Goal: Transaction & Acquisition: Purchase product/service

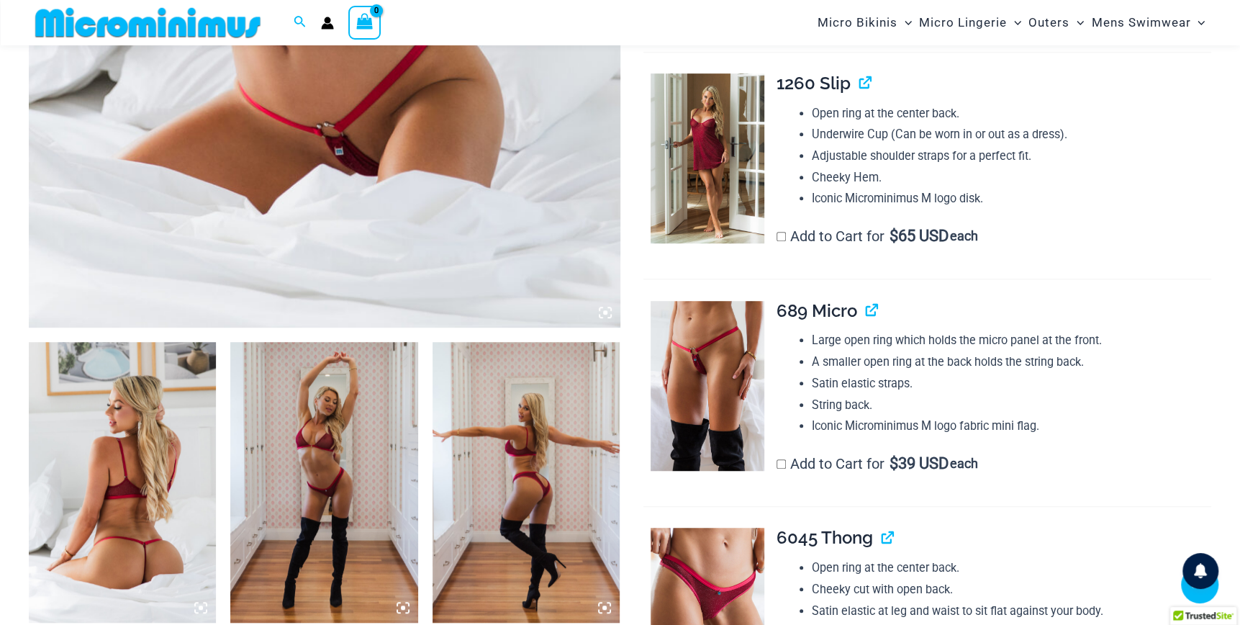
scroll to position [706, 0]
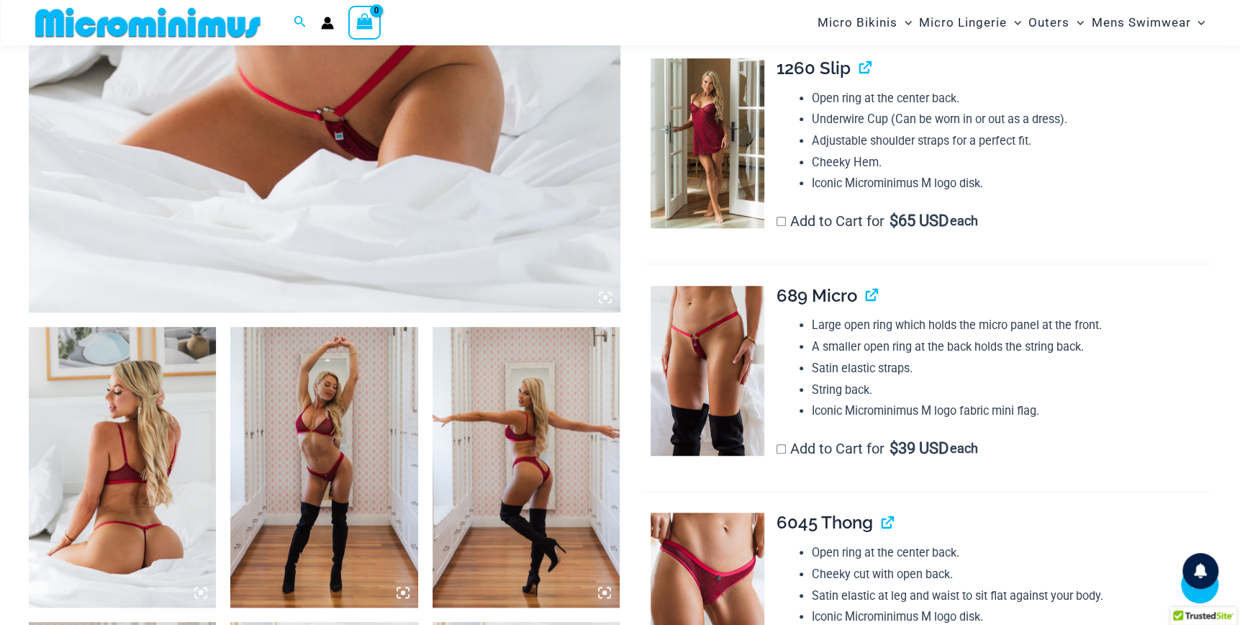
click at [119, 435] on img at bounding box center [122, 467] width 187 height 281
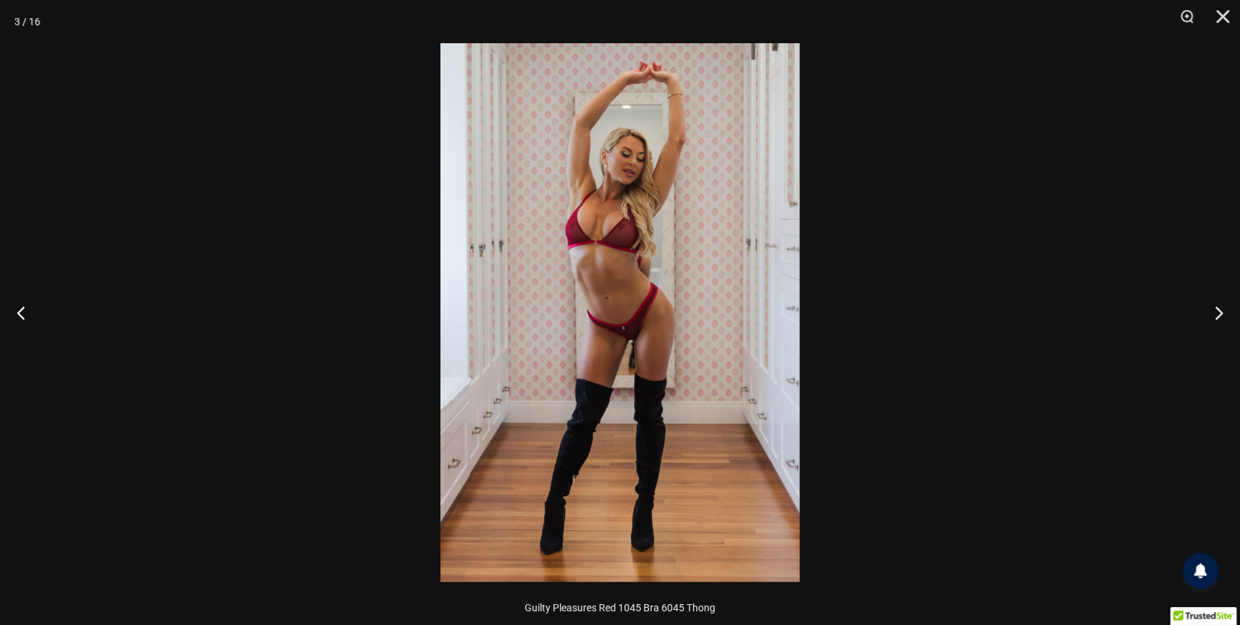
click at [591, 412] on img at bounding box center [619, 312] width 359 height 538
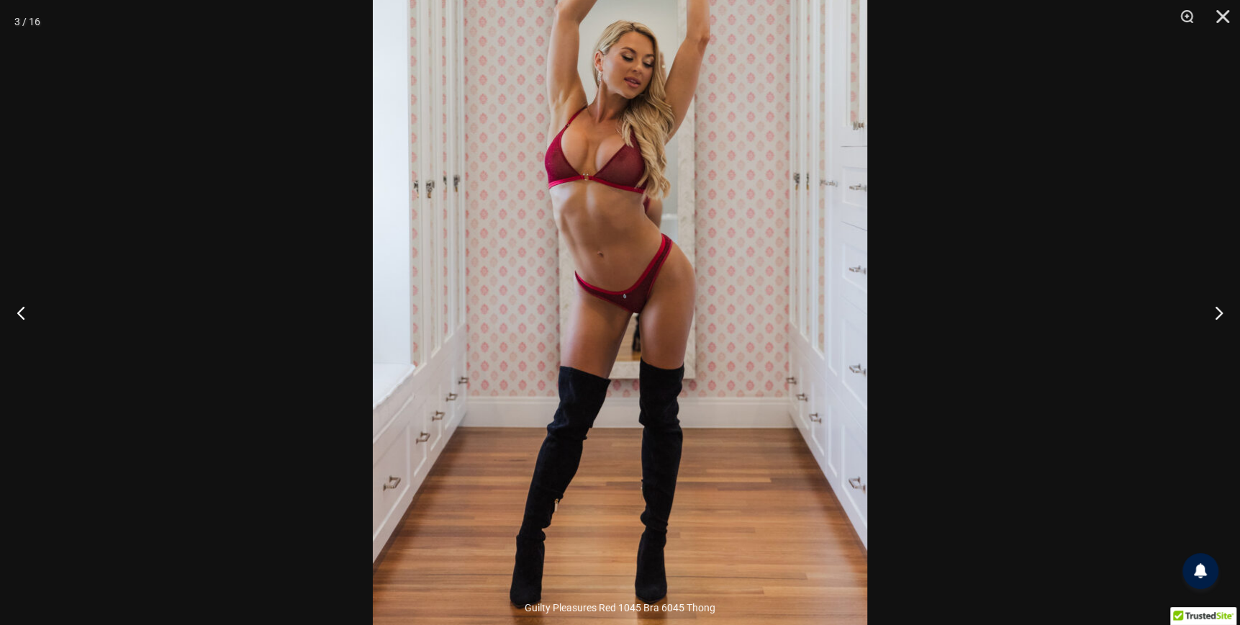
click at [591, 412] on img at bounding box center [620, 274] width 494 height 741
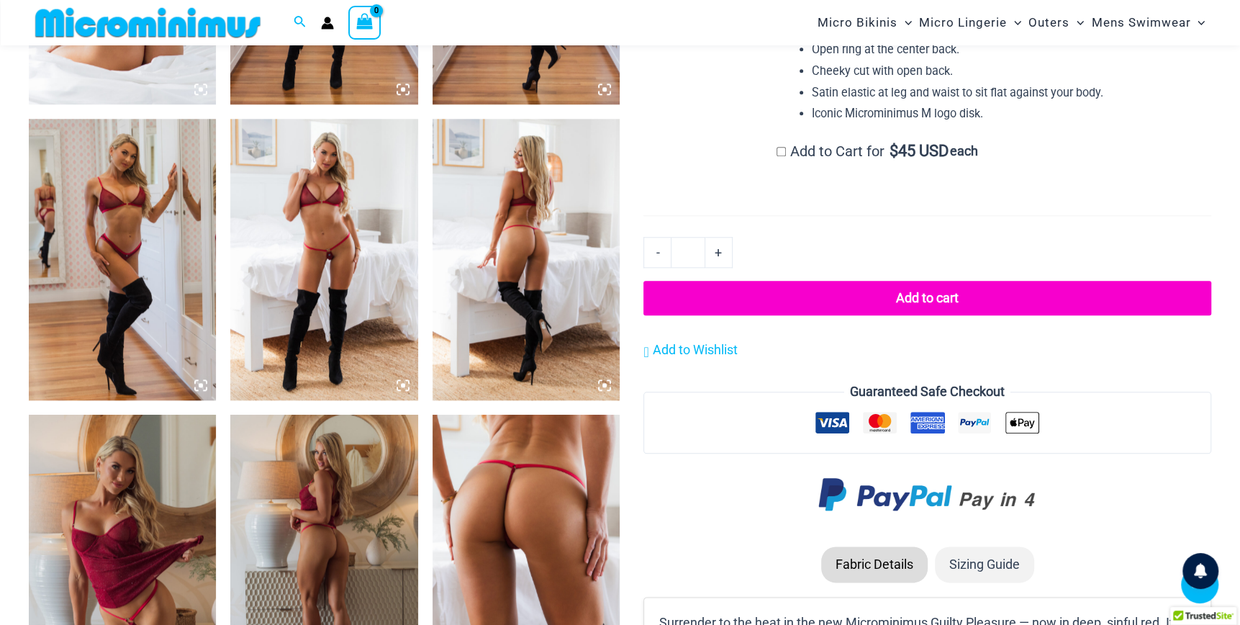
scroll to position [1188, 0]
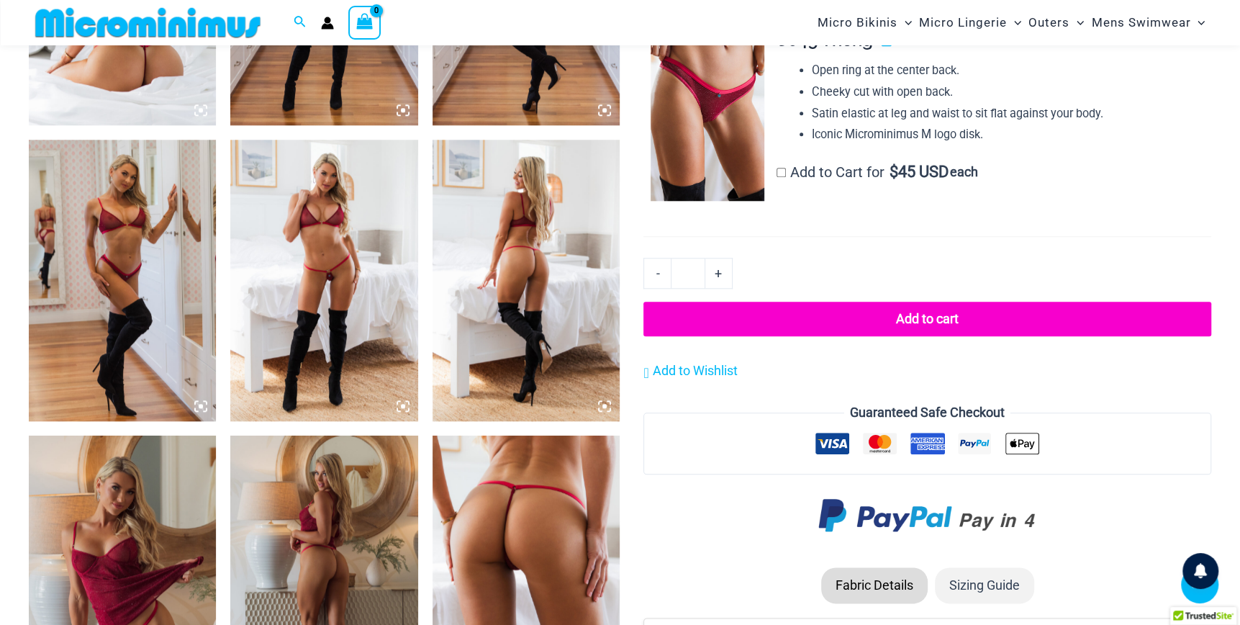
click at [330, 283] on img at bounding box center [323, 280] width 187 height 281
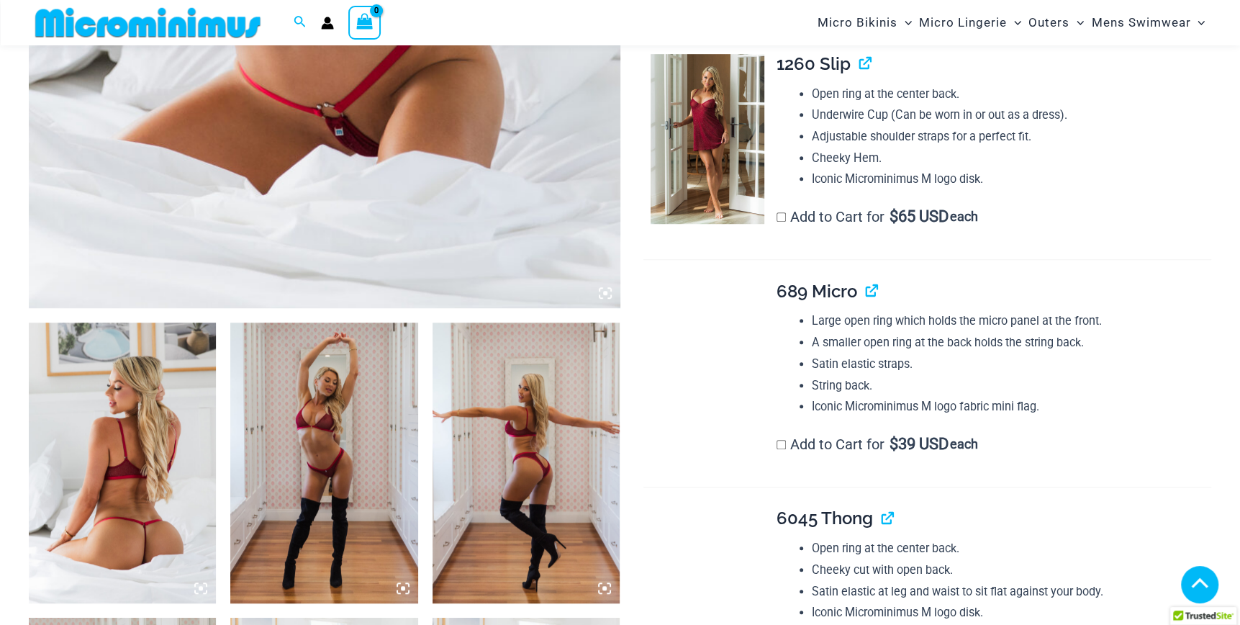
scroll to position [950, 0]
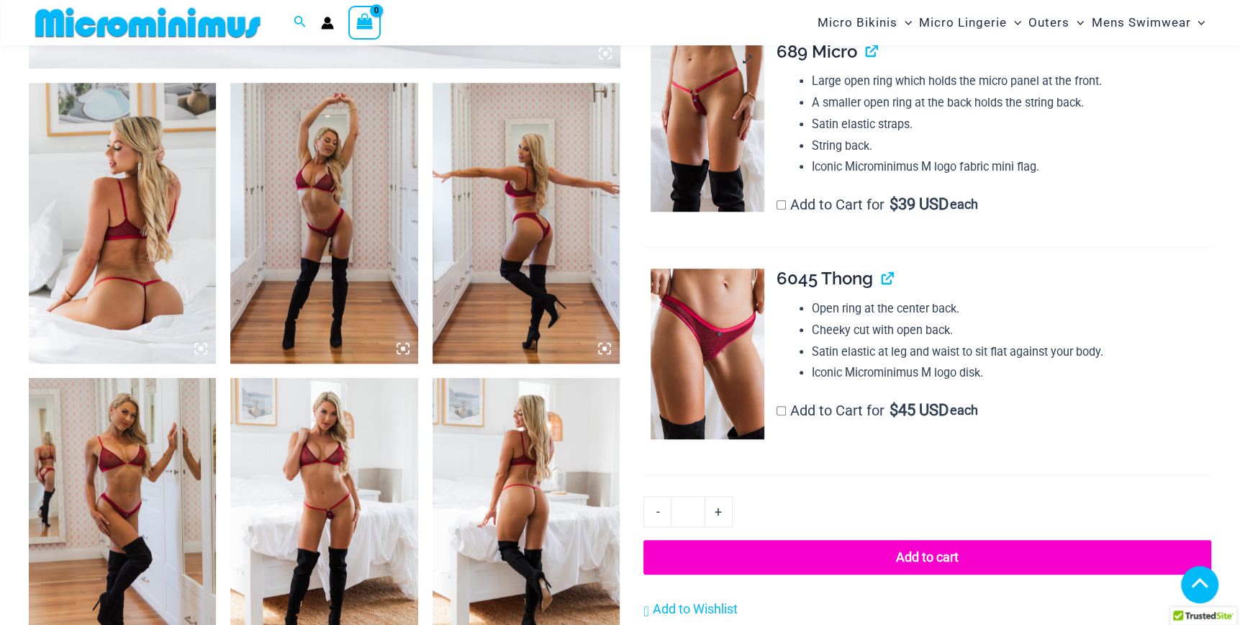
click at [700, 177] on img at bounding box center [707, 127] width 114 height 171
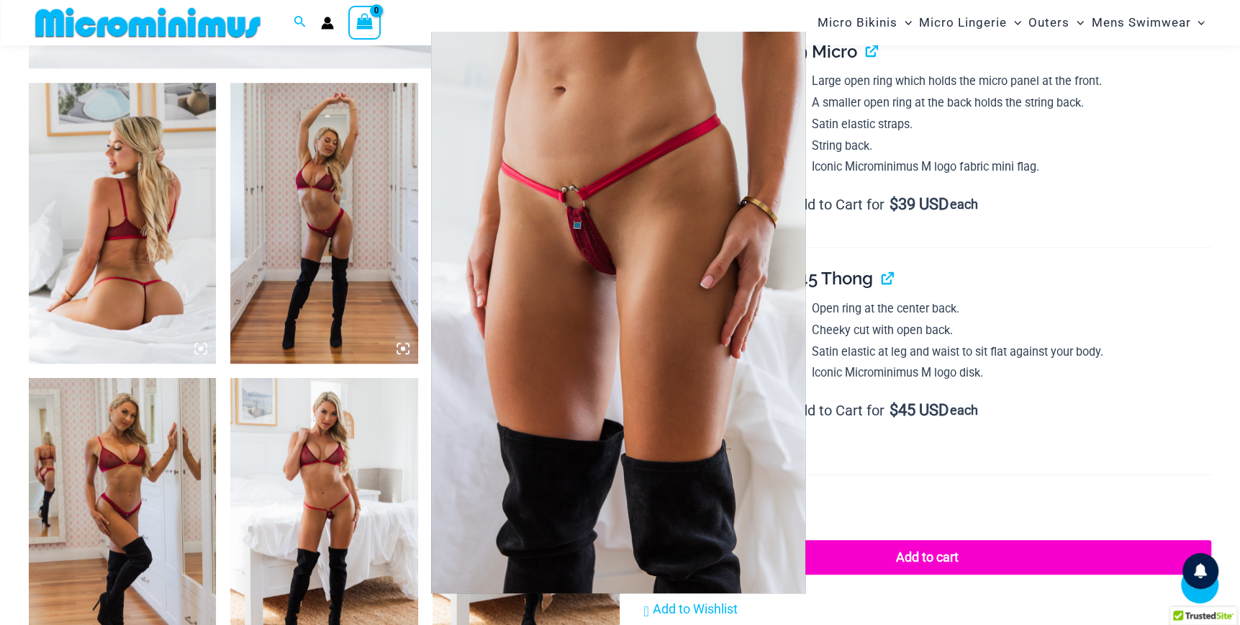
scroll to position [710, 0]
